Goal: Check status: Check status

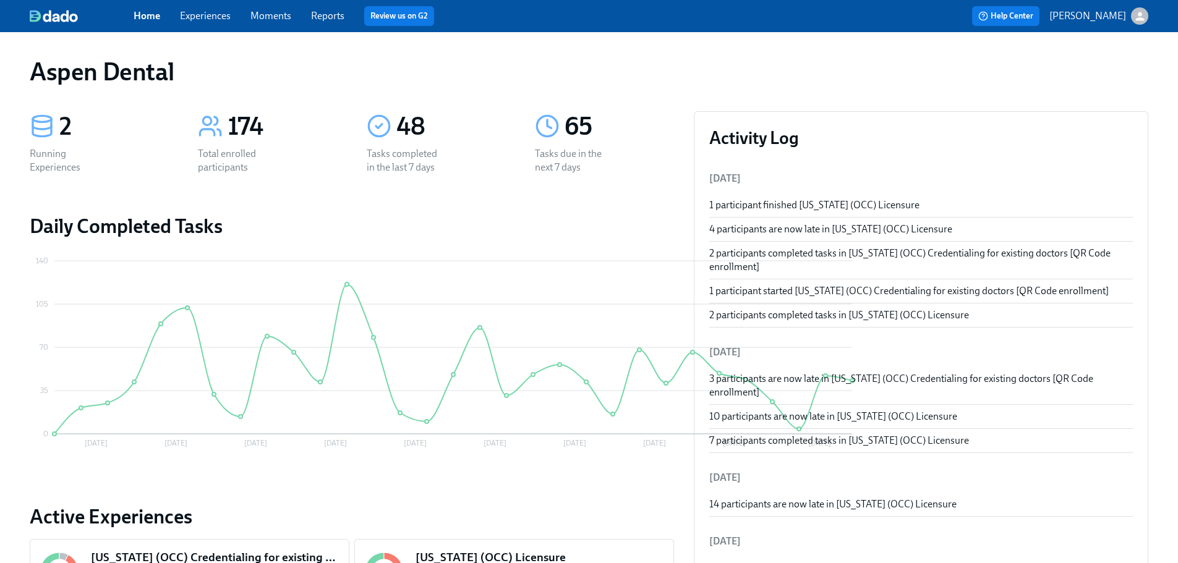
click at [337, 23] on div "Home Experiences Moments Reports Review us on G2" at bounding box center [388, 16] width 508 height 20
click at [334, 23] on div "Home Experiences Moments Reports Review us on G2" at bounding box center [388, 16] width 508 height 20
click at [334, 18] on link "Reports" at bounding box center [327, 16] width 33 height 12
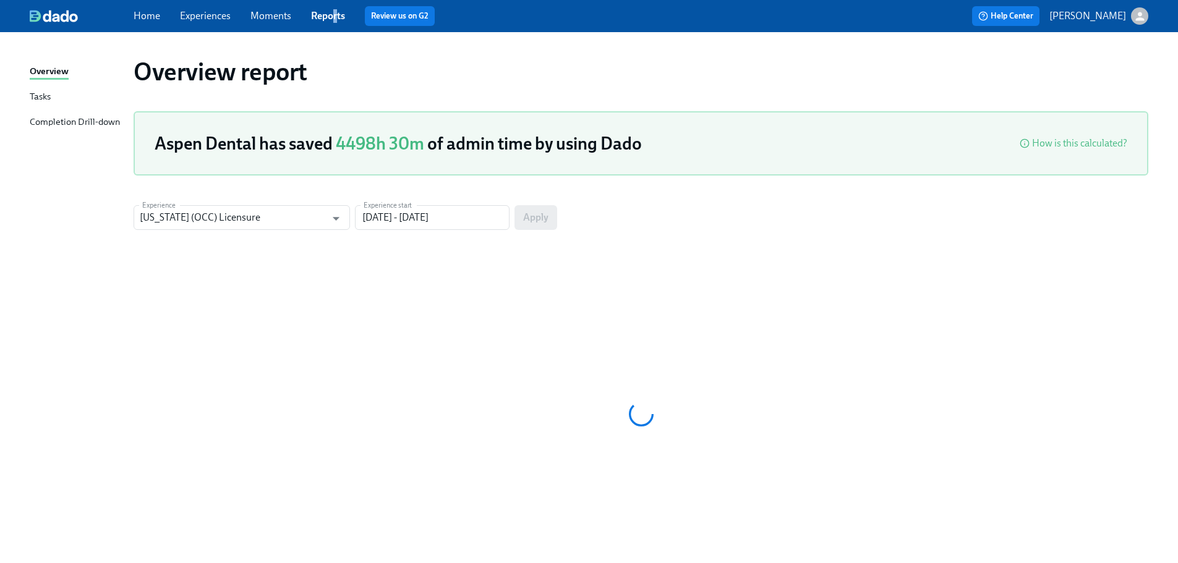
click at [102, 120] on div "Completion Drill-down" at bounding box center [75, 122] width 90 height 15
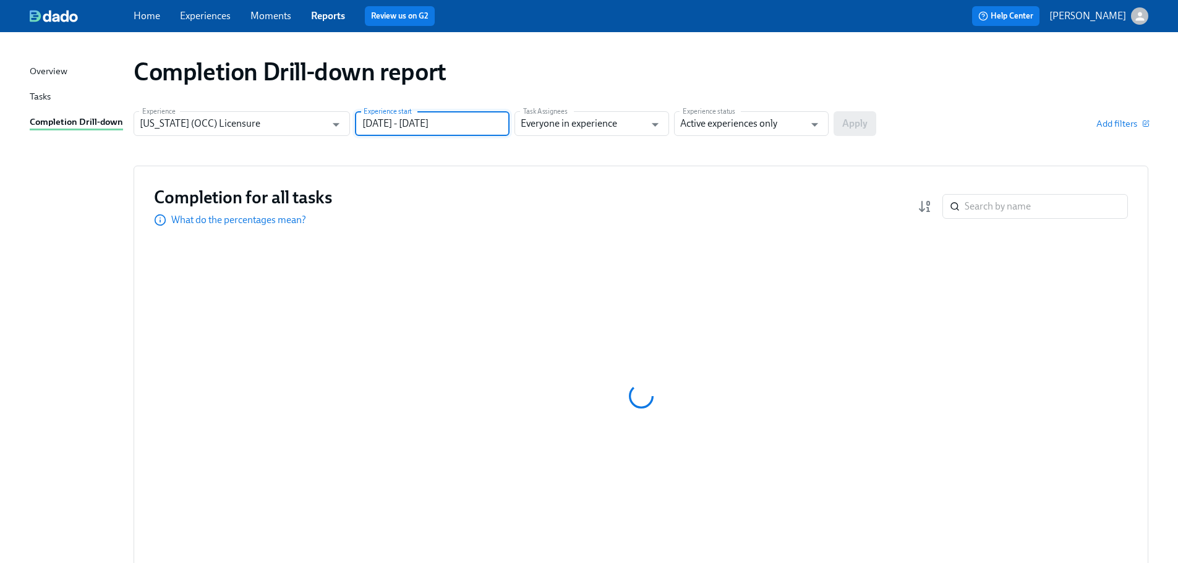
click at [457, 134] on input "[DATE] - [DATE]" at bounding box center [432, 123] width 155 height 25
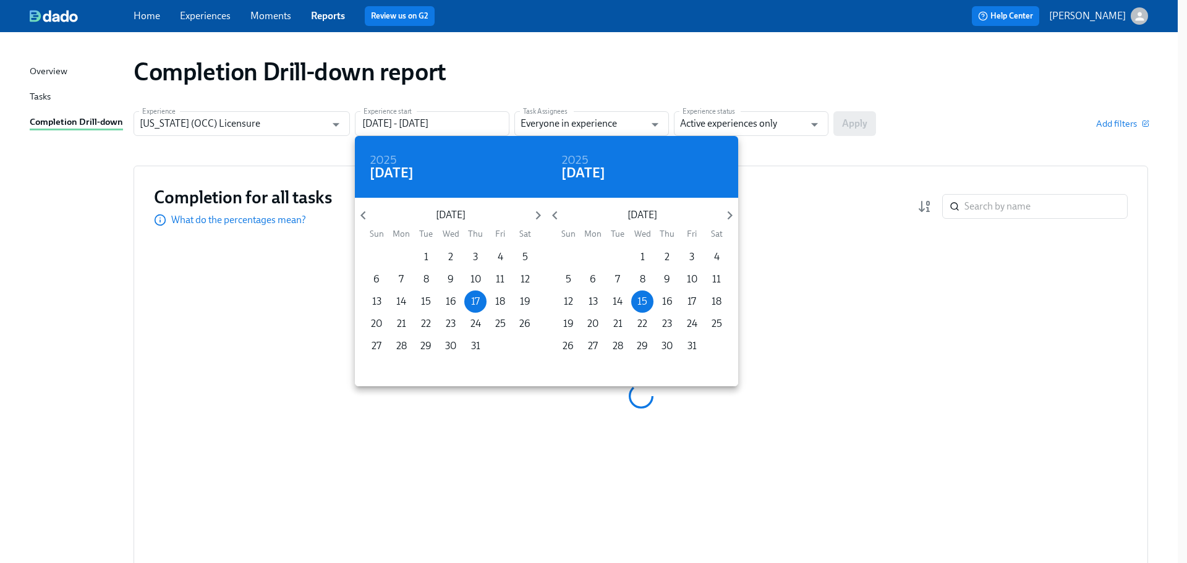
click at [373, 216] on p "[DATE]" at bounding box center [451, 215] width 158 height 14
click at [366, 215] on icon "button" at bounding box center [363, 215] width 17 height 17
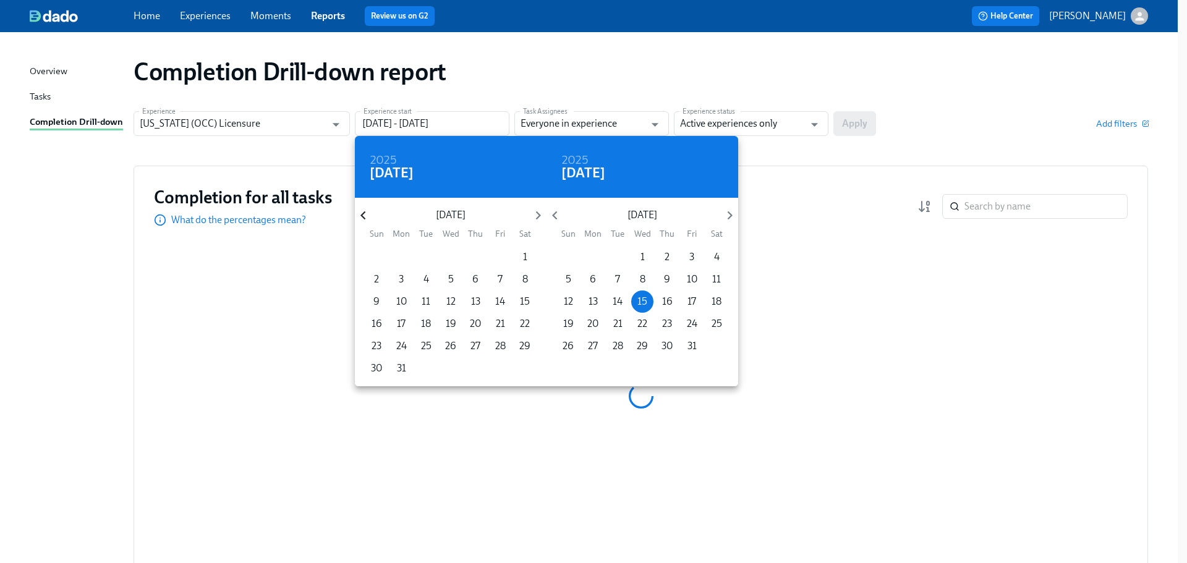
click at [366, 215] on icon "button" at bounding box center [363, 215] width 17 height 17
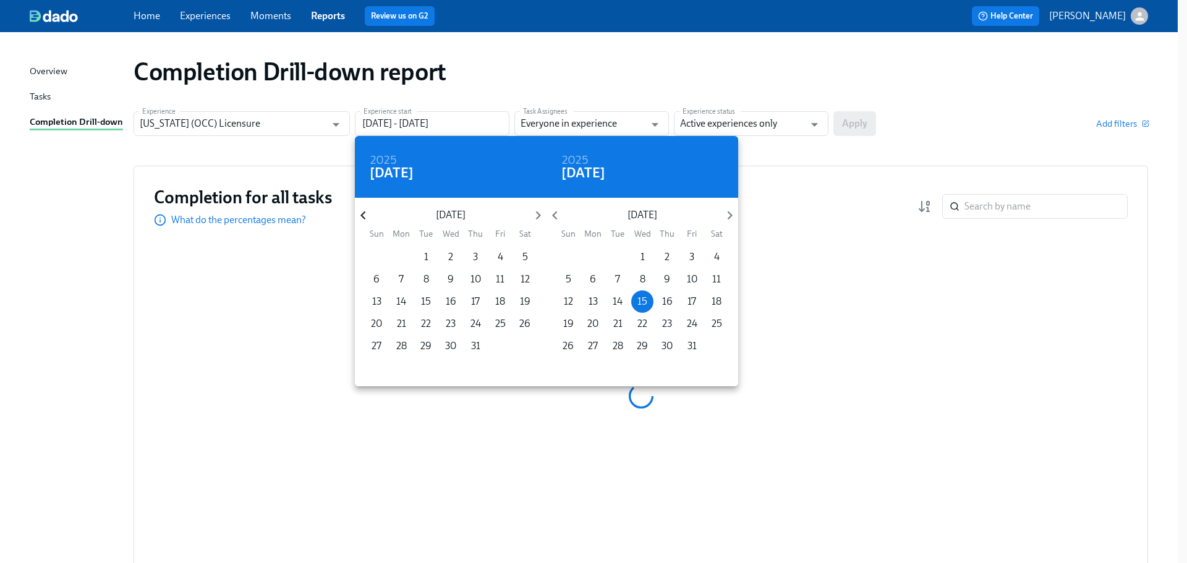
click at [366, 215] on icon "button" at bounding box center [363, 215] width 17 height 17
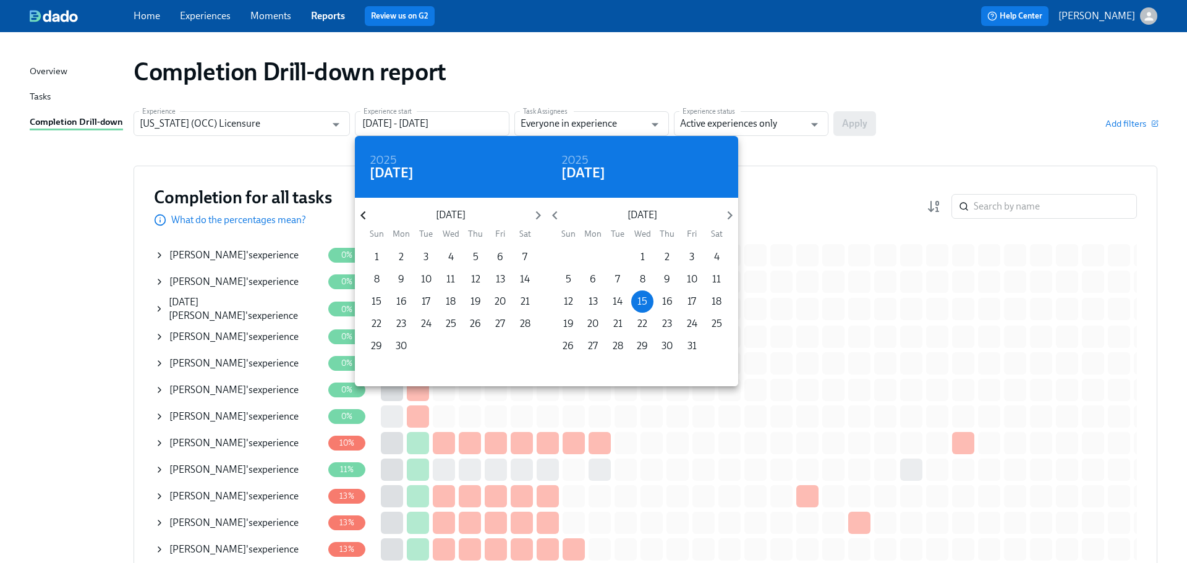
click at [366, 215] on icon "button" at bounding box center [363, 215] width 17 height 17
click at [477, 253] on p "1" at bounding box center [476, 257] width 4 height 14
type input "[DATE] - [DATE]"
click at [753, 134] on div at bounding box center [593, 281] width 1187 height 563
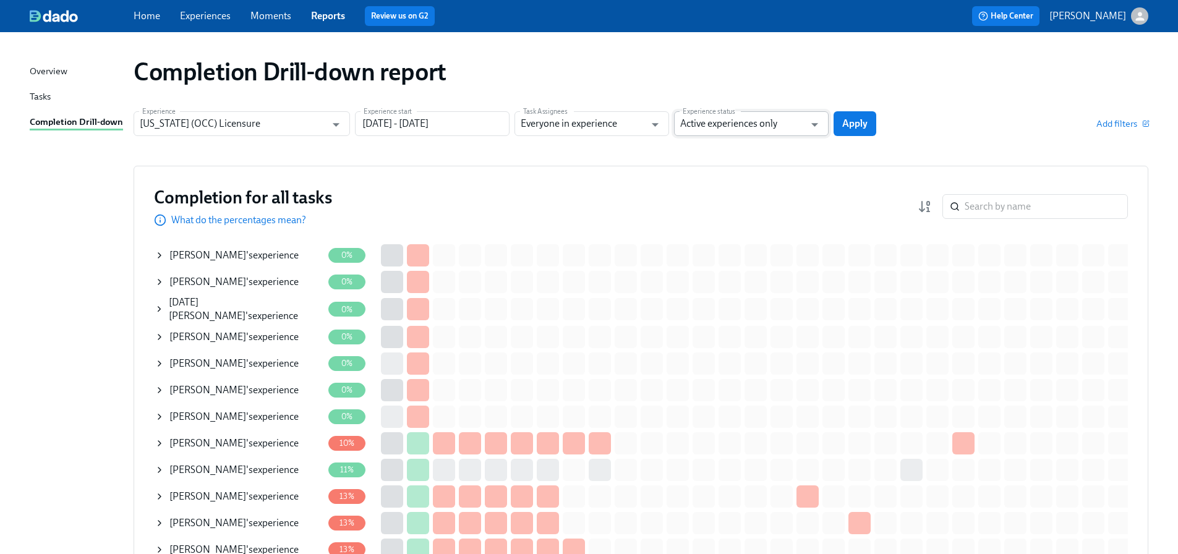
click at [758, 122] on input "Active experiences only" at bounding box center [742, 123] width 124 height 25
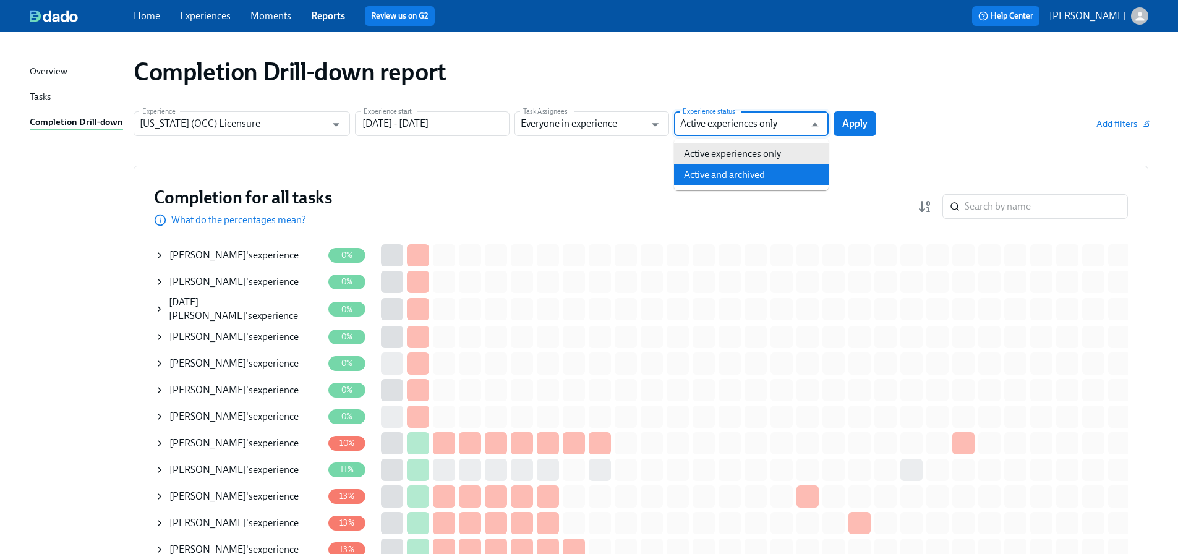
click at [745, 171] on li "Active and archived" at bounding box center [751, 174] width 155 height 21
type input "Active and archived"
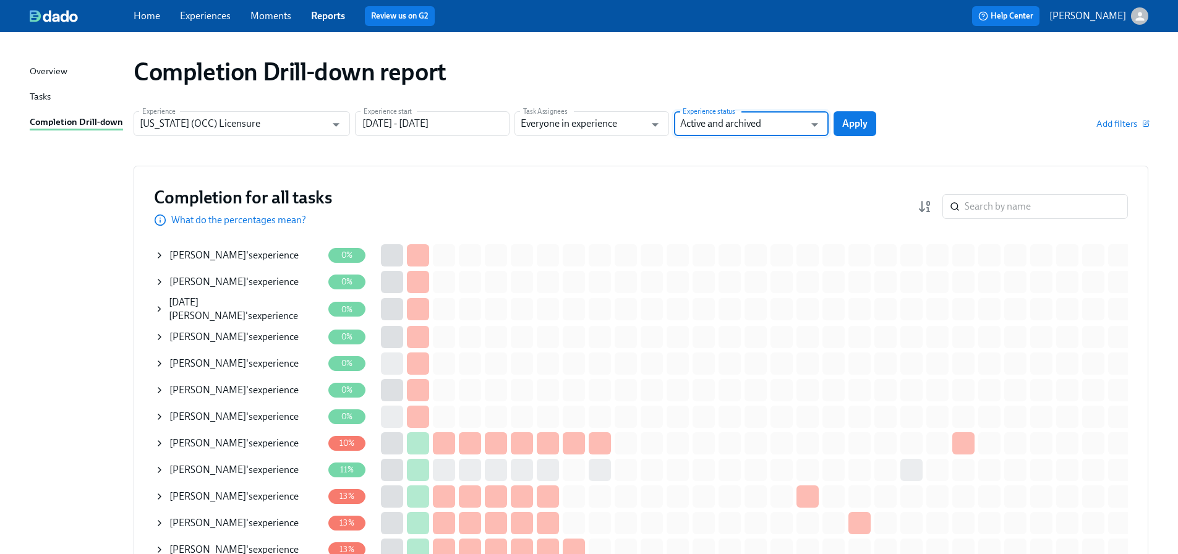
click at [848, 122] on span "Apply" at bounding box center [854, 123] width 25 height 12
